Goal: Information Seeking & Learning: Learn about a topic

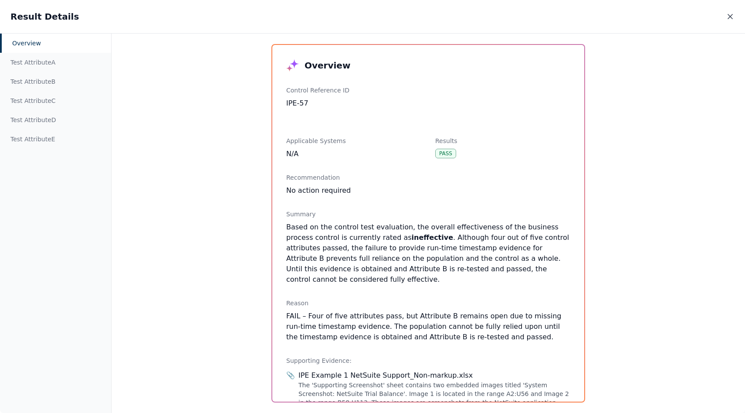
click at [727, 12] on icon at bounding box center [730, 16] width 9 height 9
click at [413, 267] on p "Based on the control test evaluation, the overall effectiveness of the business…" at bounding box center [428, 253] width 284 height 63
click at [210, 288] on div "Overview Test Attribute A Test Attribute B Test Attribute C Test Attribute D Te…" at bounding box center [372, 222] width 745 height 379
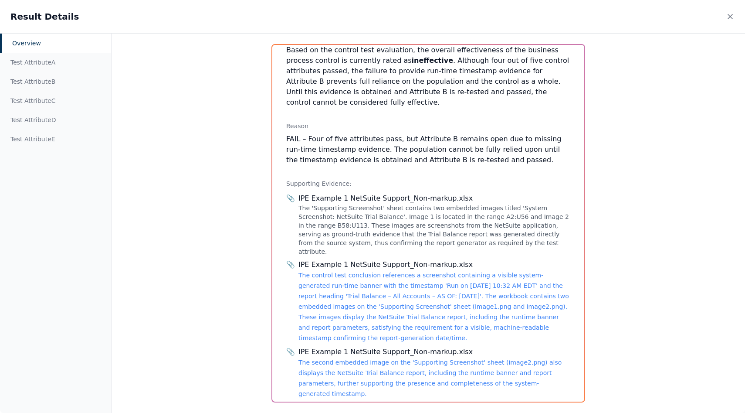
scroll to position [185, 0]
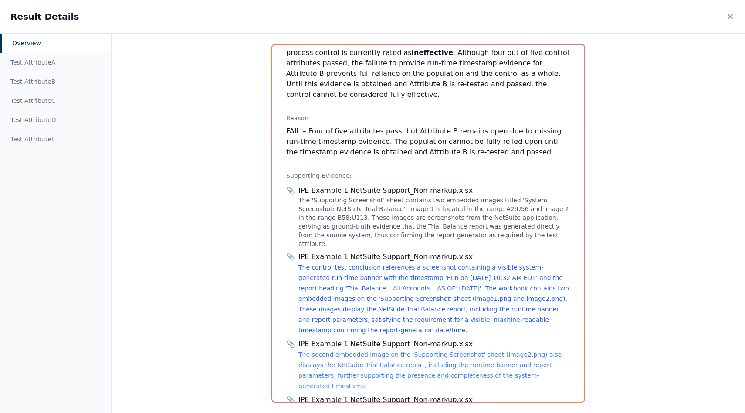
click at [331, 264] on link "The control test conclusion references a screenshot containing a visible system…" at bounding box center [433, 299] width 271 height 70
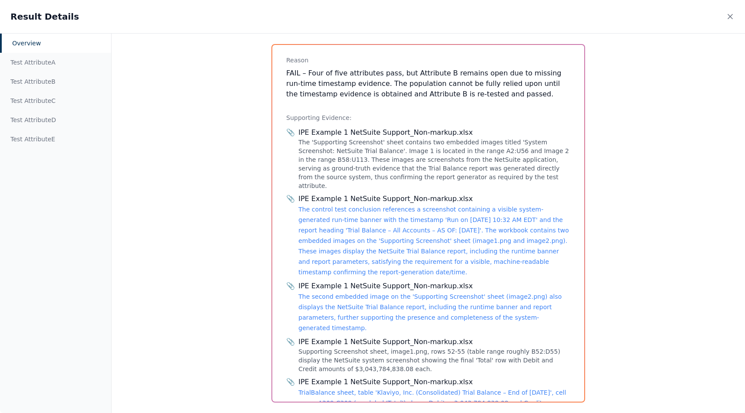
scroll to position [259, 0]
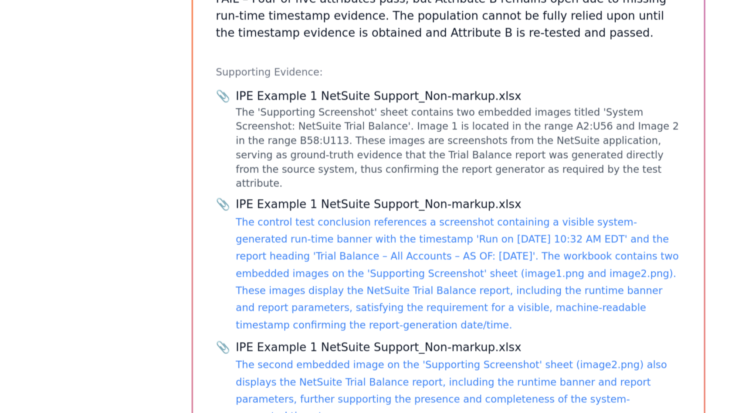
click at [341, 177] on div "IPE Example 1 NetSuite Support_Non-markup.xlsx" at bounding box center [434, 182] width 272 height 10
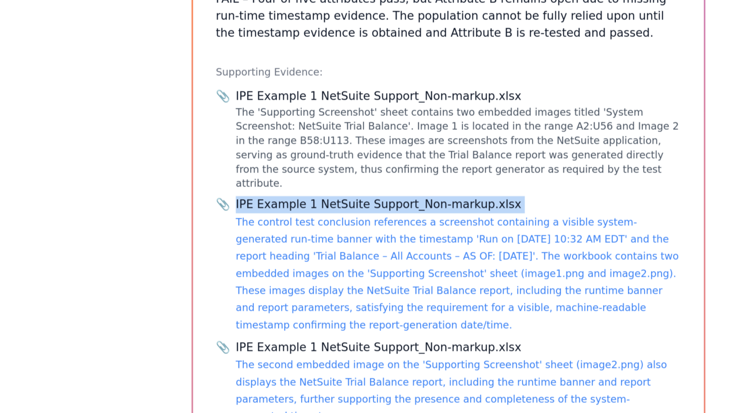
click at [341, 177] on div "IPE Example 1 NetSuite Support_Non-markup.xlsx" at bounding box center [434, 182] width 272 height 10
copy div "IPE Example 1 NetSuite Support_Non-markup.xlsx"
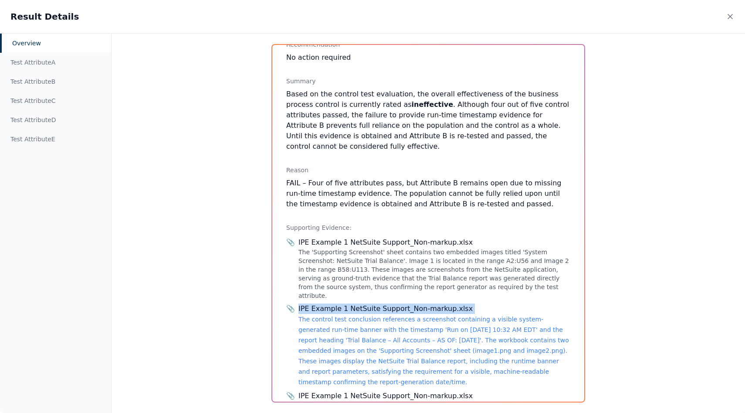
scroll to position [98, 0]
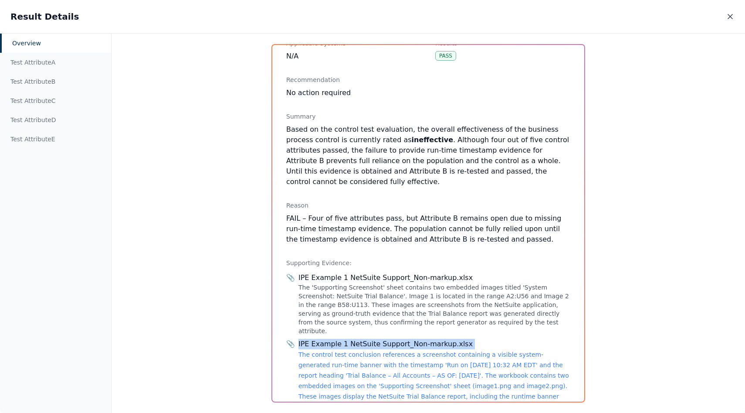
click at [730, 14] on icon at bounding box center [730, 16] width 9 height 9
click at [734, 14] on icon at bounding box center [730, 16] width 9 height 9
click at [731, 16] on icon at bounding box center [730, 16] width 4 height 4
click at [729, 22] on div "Result Details" at bounding box center [372, 16] width 745 height 33
click at [729, 18] on icon at bounding box center [730, 16] width 9 height 9
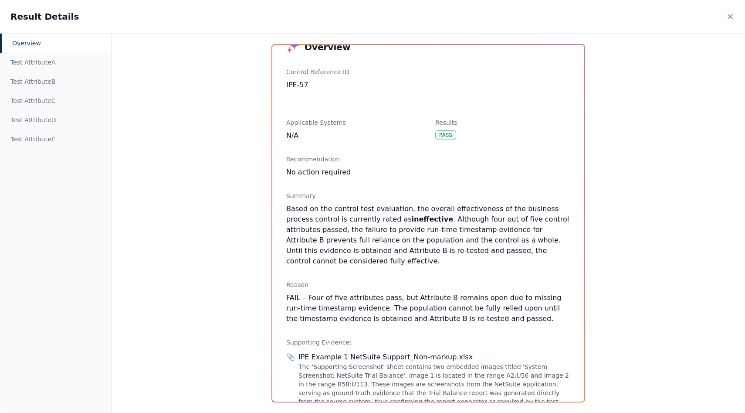
scroll to position [0, 0]
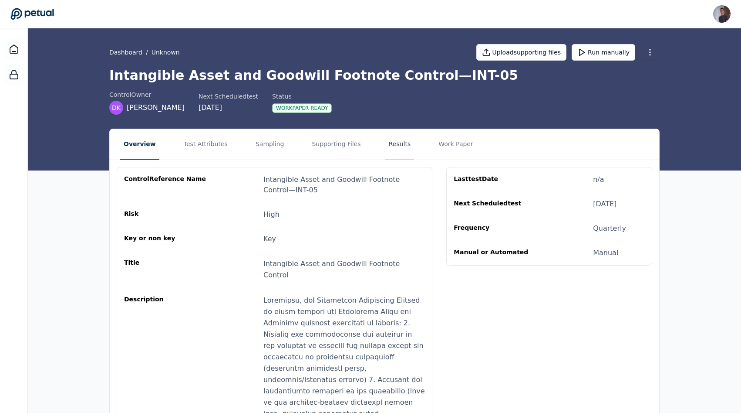
click at [389, 151] on button "Results" at bounding box center [400, 144] width 29 height 30
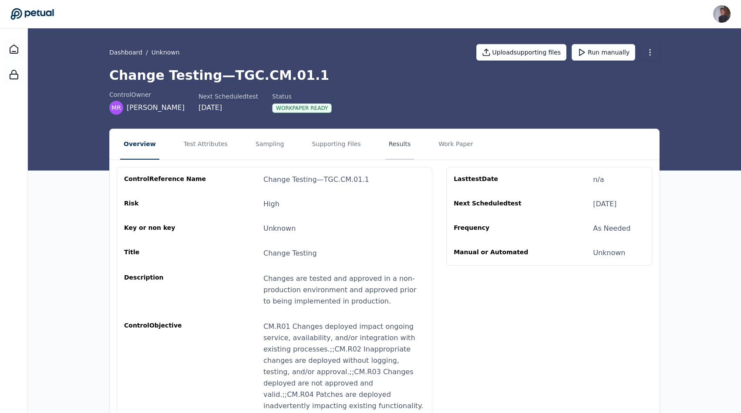
click at [388, 149] on button "Results" at bounding box center [400, 144] width 29 height 30
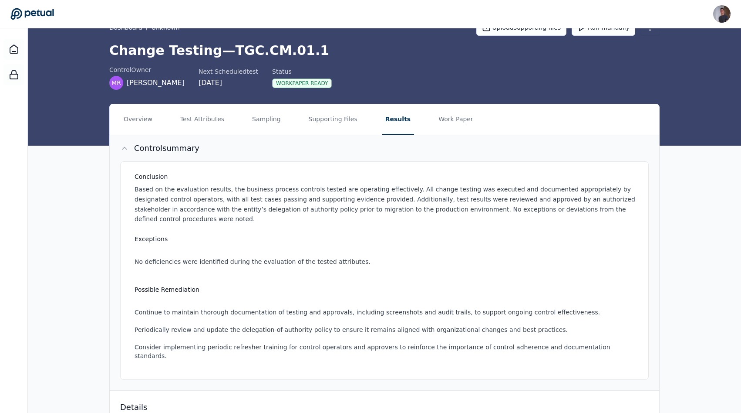
scroll to position [30, 0]
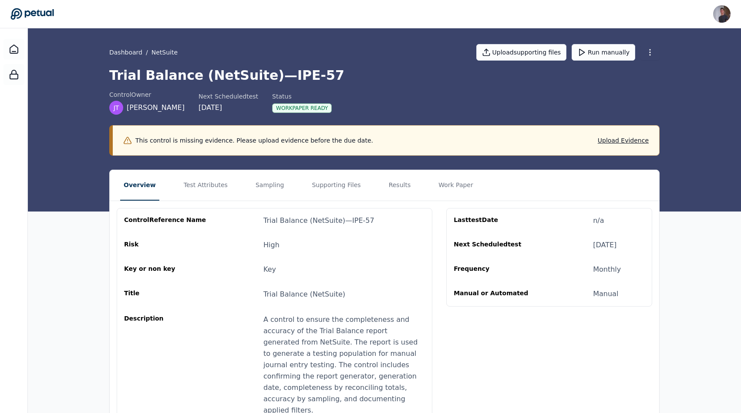
scroll to position [28, 0]
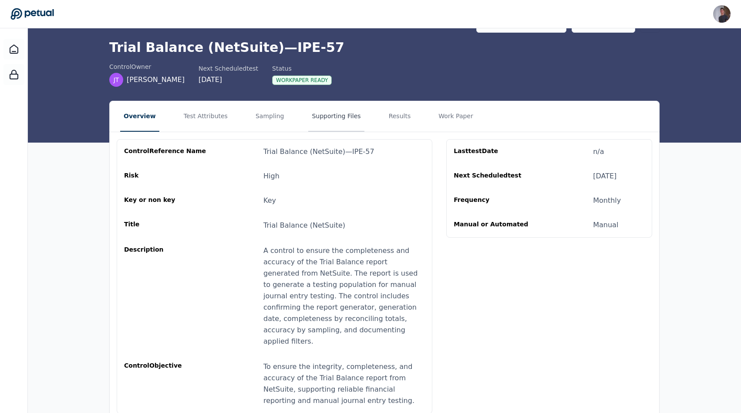
click at [323, 121] on button "Supporting Files" at bounding box center [336, 116] width 56 height 30
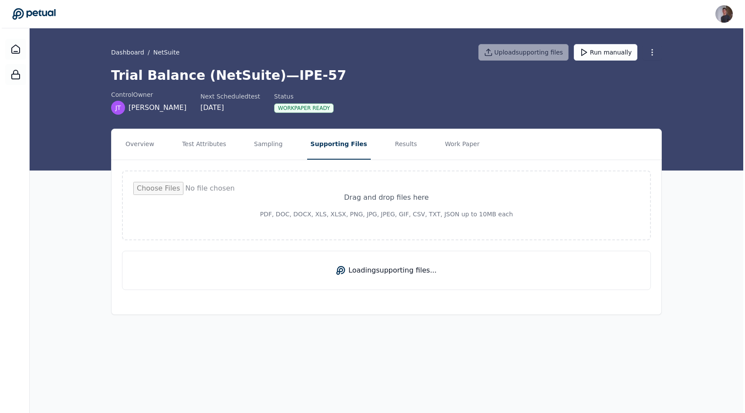
scroll to position [0, 0]
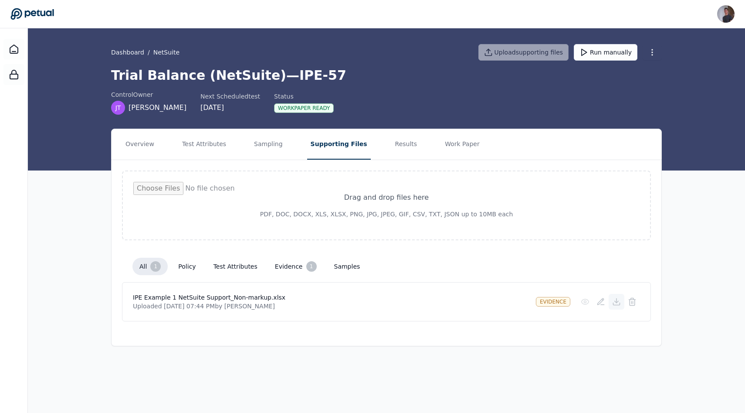
click at [616, 304] on icon at bounding box center [616, 301] width 9 height 9
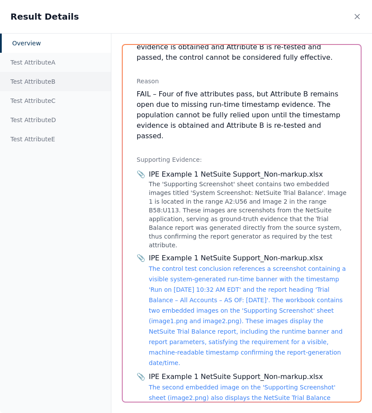
click at [65, 81] on div "Test Attribute B" at bounding box center [55, 81] width 111 height 19
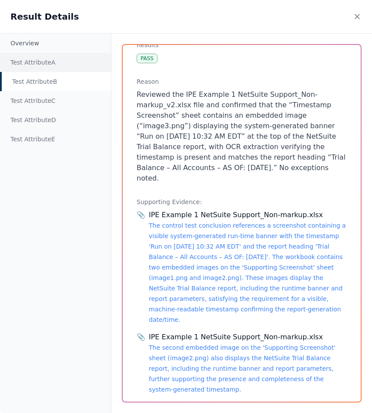
click at [42, 68] on div "Test Attribute A" at bounding box center [55, 62] width 111 height 19
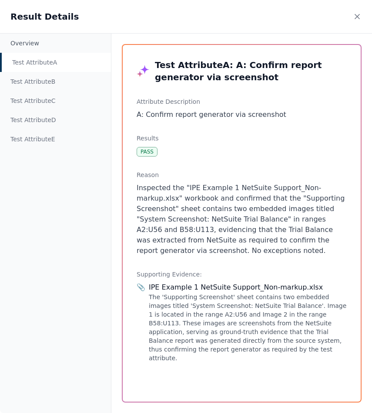
scroll to position [0, 0]
click at [42, 91] on div "Test Attribute C" at bounding box center [55, 100] width 111 height 19
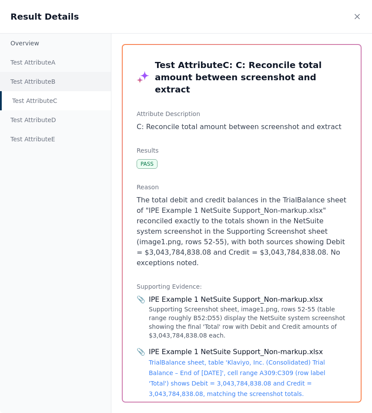
click at [40, 78] on div "Test Attribute B" at bounding box center [55, 81] width 111 height 19
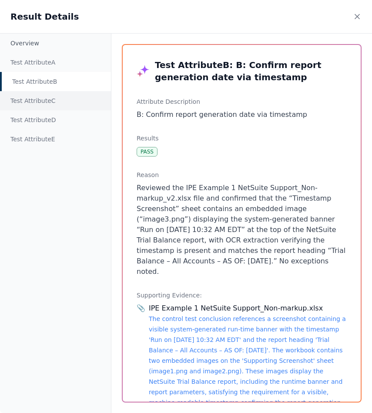
click at [44, 96] on div "Test Attribute C" at bounding box center [55, 100] width 111 height 19
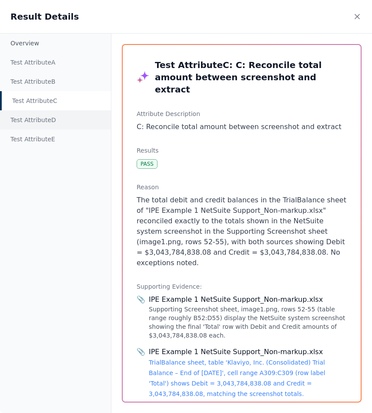
click at [45, 116] on div "Test Attribute D" at bounding box center [55, 119] width 111 height 19
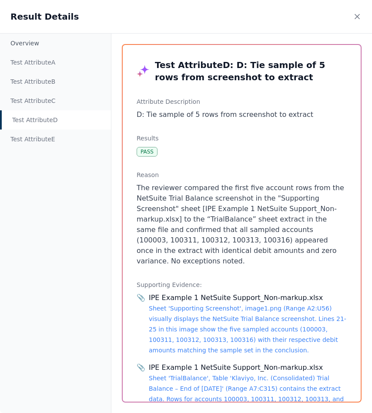
scroll to position [41, 0]
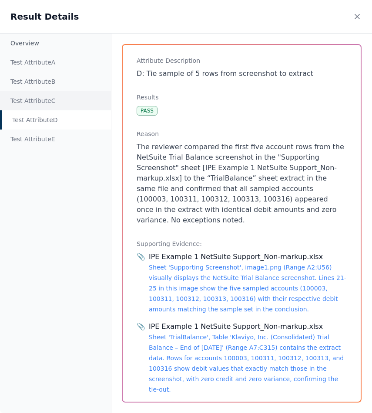
click at [60, 95] on div "Test Attribute C" at bounding box center [55, 100] width 111 height 19
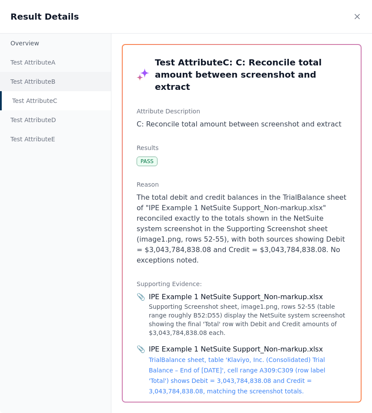
click at [50, 81] on div "Test Attribute B" at bounding box center [55, 81] width 111 height 19
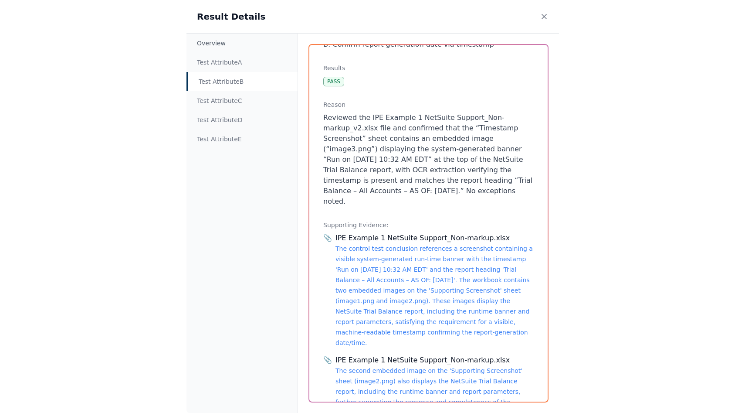
scroll to position [79, 0]
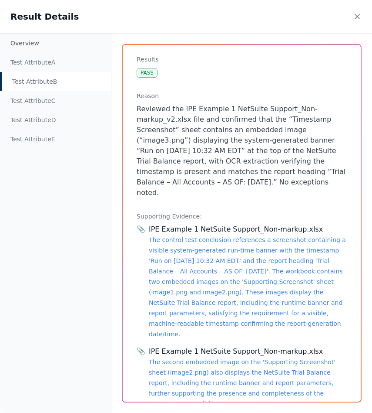
click at [178, 277] on div "IPE Example 1 NetSuite Support_Non-markup.xlsx The control test conclusion refe…" at bounding box center [248, 281] width 198 height 115
click at [177, 260] on link "The control test conclusion references a screenshot containing a visible system…" at bounding box center [247, 286] width 197 height 101
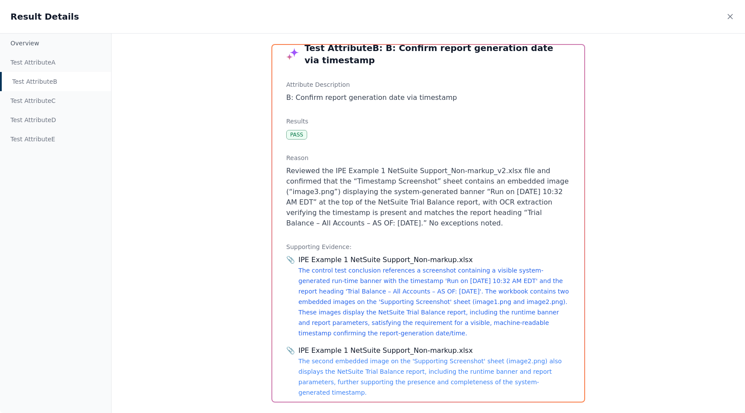
scroll to position [19, 0]
